Goal: Task Accomplishment & Management: Complete application form

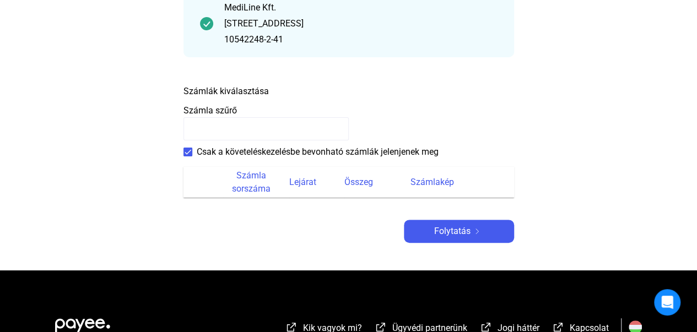
scroll to position [165, 0]
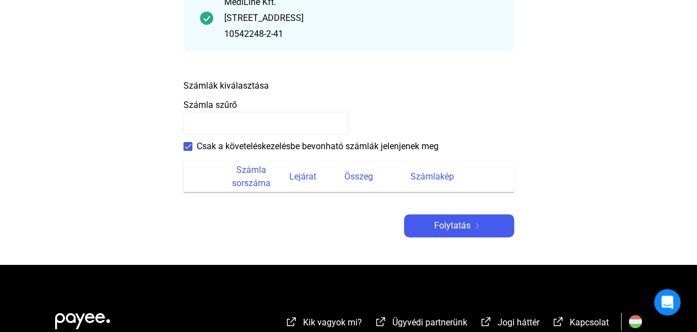
click at [243, 121] on input at bounding box center [266, 123] width 165 height 23
click at [250, 182] on font "Számla sorszáma" at bounding box center [251, 177] width 39 height 24
click at [226, 116] on input at bounding box center [266, 123] width 165 height 23
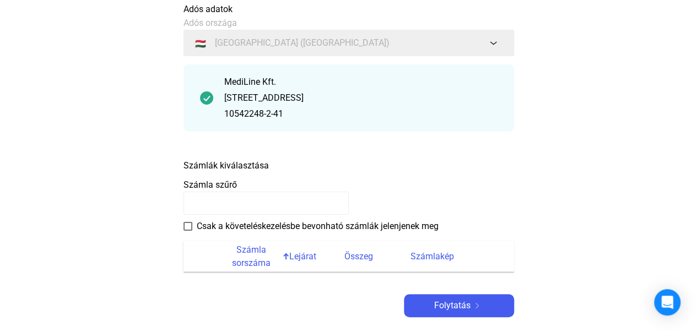
scroll to position [165, 0]
